Goal: Find specific page/section: Find specific page/section

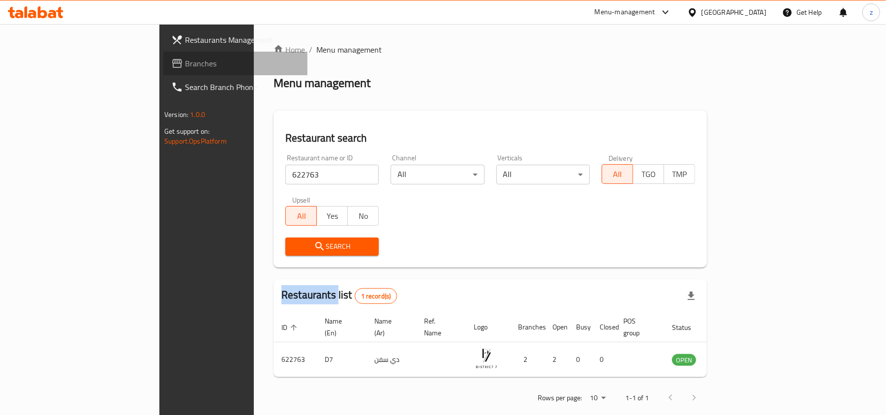
click at [163, 71] on link "Branches" at bounding box center [235, 64] width 144 height 24
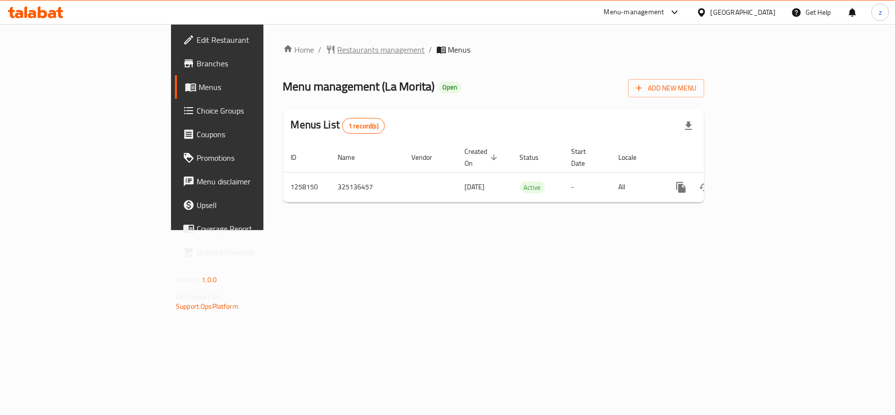
click at [338, 51] on span "Restaurants management" at bounding box center [382, 50] width 88 height 12
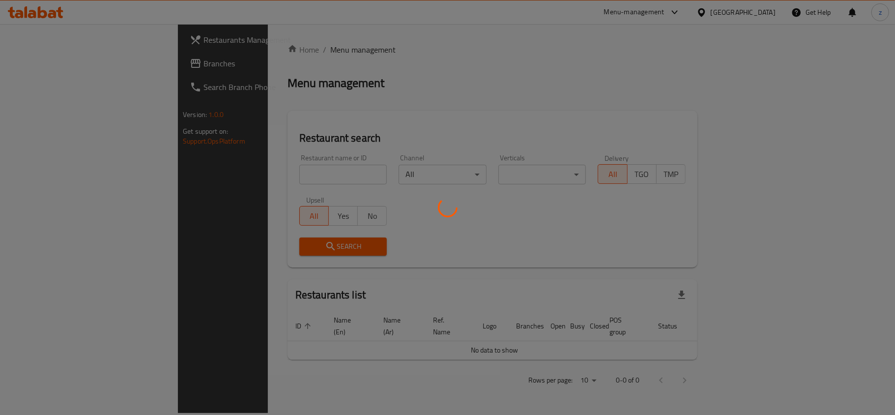
click at [266, 179] on div at bounding box center [447, 207] width 895 height 415
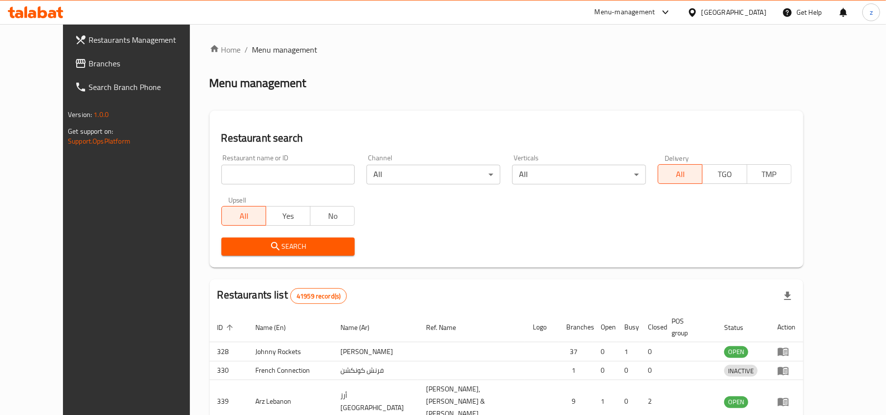
click at [267, 175] on div at bounding box center [443, 207] width 886 height 415
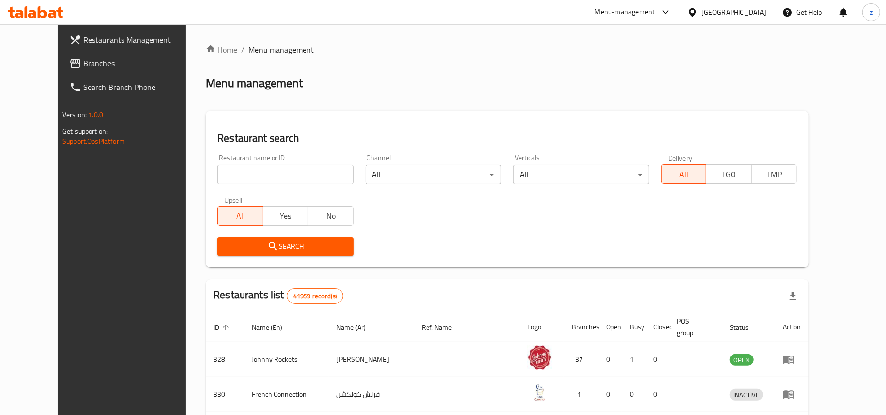
click at [267, 175] on input "search" at bounding box center [285, 175] width 136 height 20
paste input "683744"
type input "683744"
click at [265, 238] on button "Search" at bounding box center [285, 247] width 136 height 18
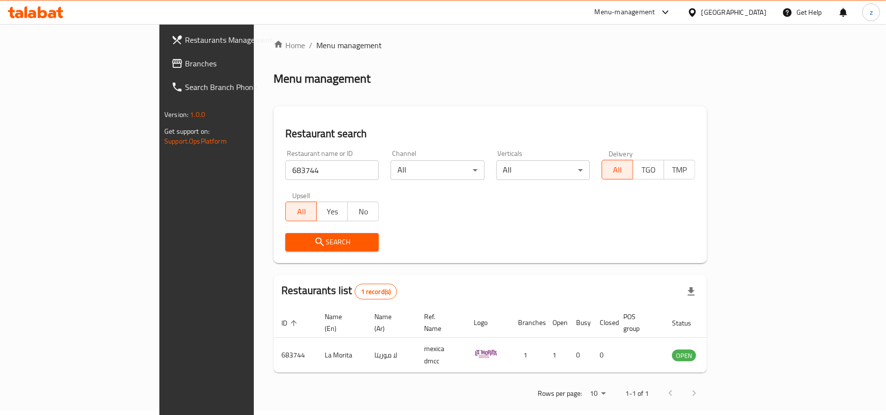
scroll to position [5, 0]
